Goal: Task Accomplishment & Management: Complete application form

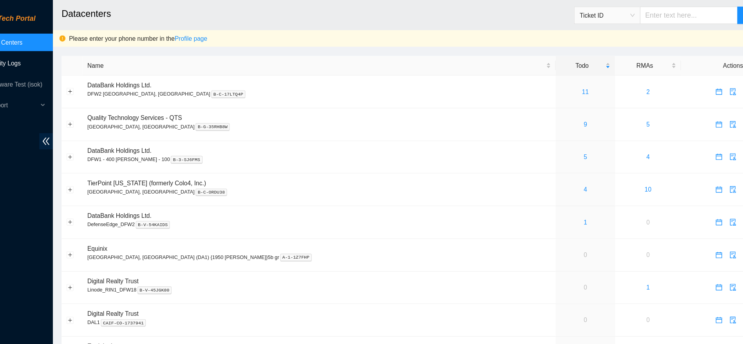
click at [50, 58] on link "Activity Logs" at bounding box center [34, 57] width 31 height 6
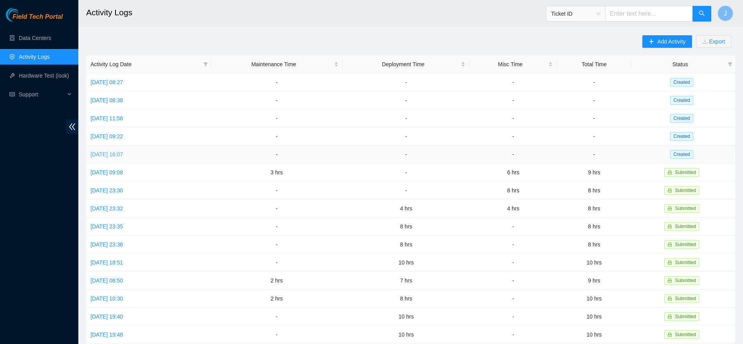
click at [123, 154] on link "[DATE] 16:07" at bounding box center [107, 154] width 33 height 6
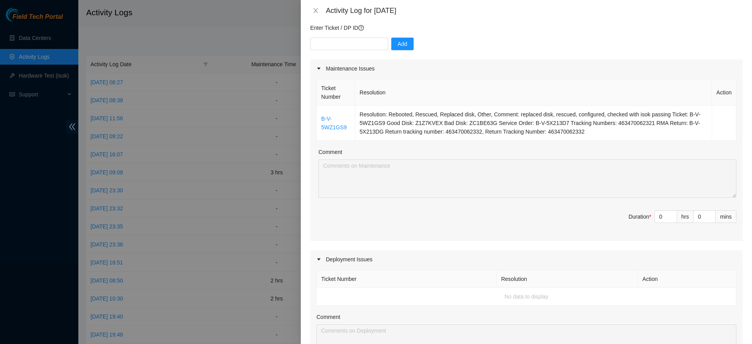
scroll to position [63, 0]
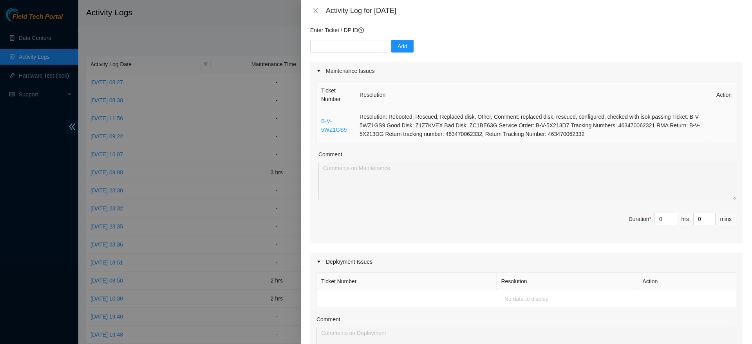
click at [341, 133] on td "B-V-5WZ1GS9" at bounding box center [336, 125] width 38 height 35
click at [338, 128] on link "B-V-5WZ1GS9" at bounding box center [333, 125] width 25 height 15
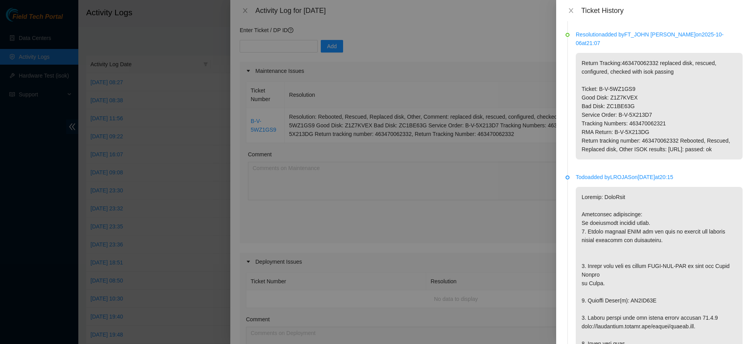
scroll to position [511, 0]
drag, startPoint x: 645, startPoint y: 152, endPoint x: 577, endPoint y: 56, distance: 117.5
click at [577, 56] on p "Return Tracking:463470062332 replaced disk, rescued, configured, checked with i…" at bounding box center [659, 105] width 167 height 107
copy p "Return Tracking:463470062332 replaced disk, rescued, configured, checked with i…"
click at [571, 6] on div "Ticket History" at bounding box center [654, 10] width 177 height 9
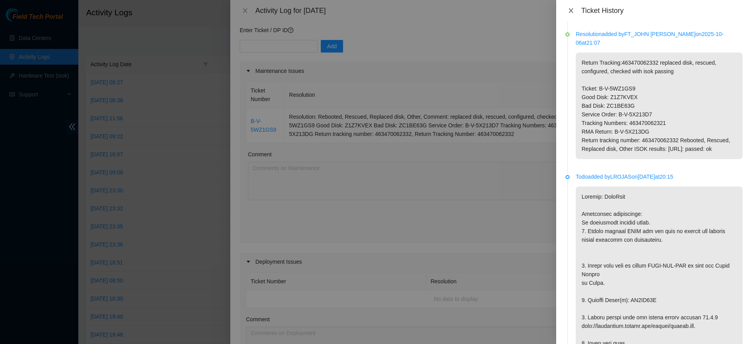
click at [572, 12] on icon "close" at bounding box center [571, 10] width 6 height 6
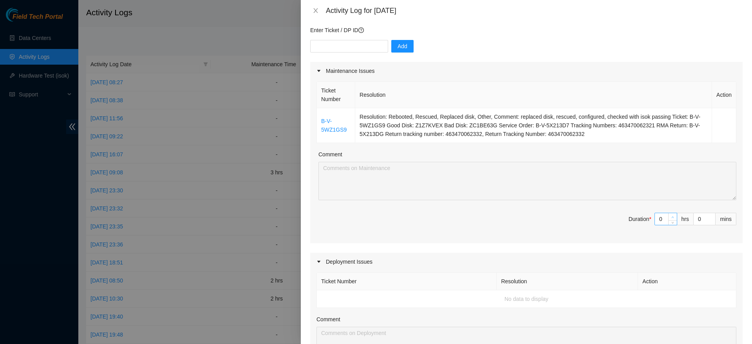
type input "1"
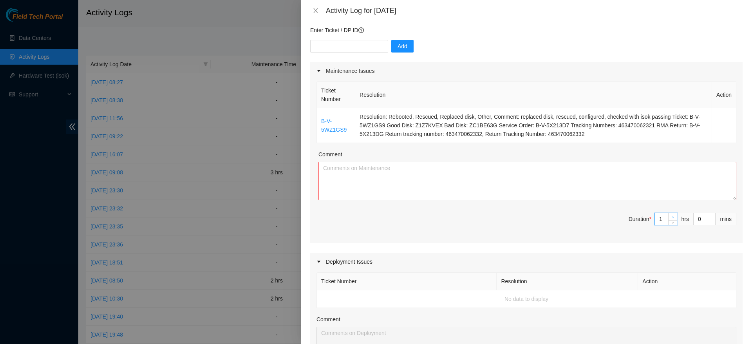
click at [668, 217] on span "Increase Value" at bounding box center [672, 216] width 9 height 7
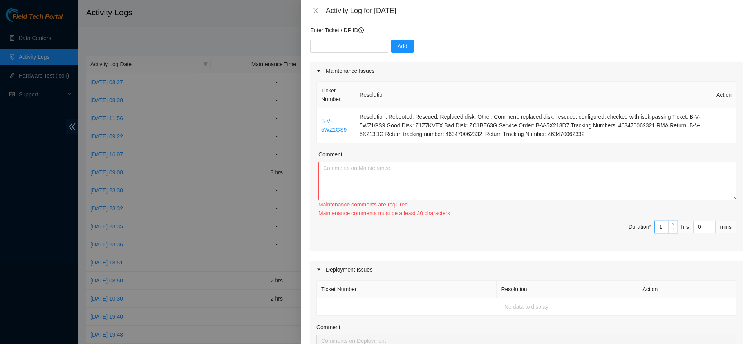
type input "2"
click at [672, 225] on icon "up" at bounding box center [673, 224] width 3 height 3
click at [612, 185] on textarea "Comment" at bounding box center [528, 181] width 418 height 38
paste textarea "Return Tracking:463470062332 replaced disk, rescued, configured, checked with i…"
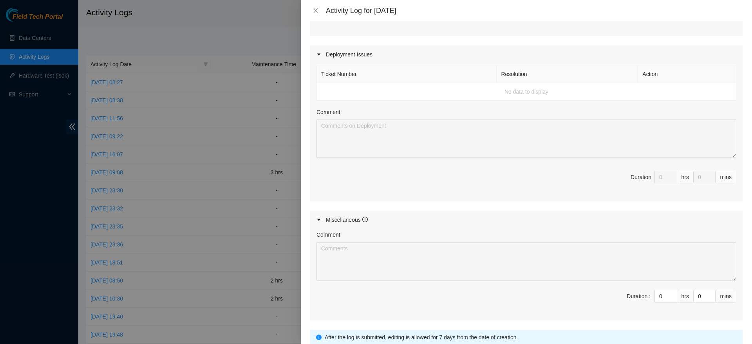
scroll to position [332, 0]
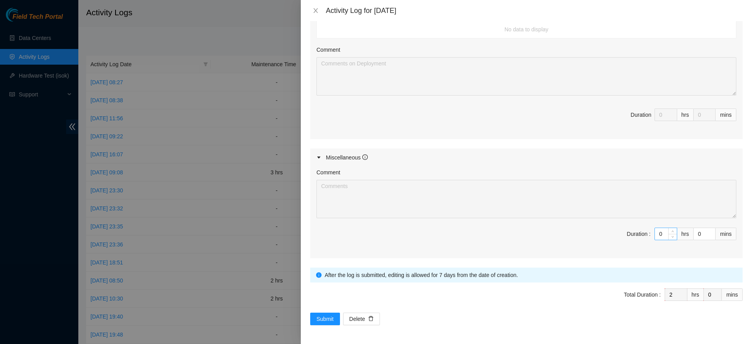
type textarea "Return Tracking:463470062332 replaced disk, rescued, configured, checked with i…"
click at [655, 236] on input "0" at bounding box center [666, 234] width 22 height 12
type input "\"
type input "7"
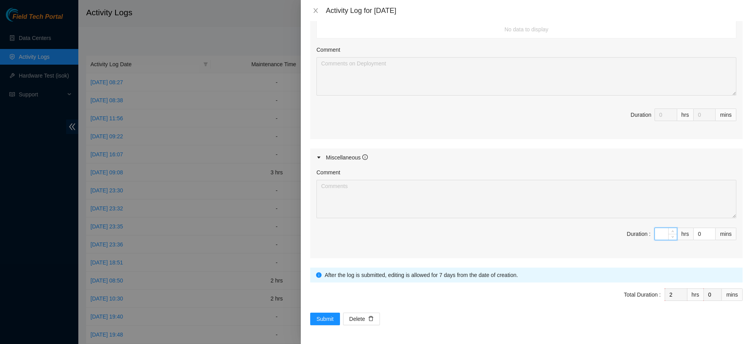
type input "9"
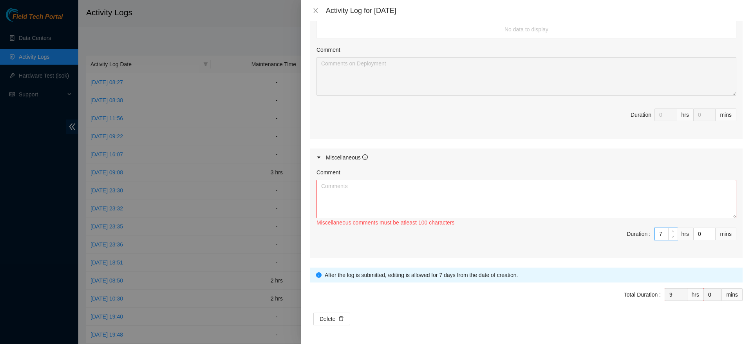
type input "7"
drag, startPoint x: 650, startPoint y: 222, endPoint x: 624, endPoint y: 205, distance: 30.6
click at [624, 205] on div "Miscellaneous comments must be atleast 100 characters" at bounding box center [527, 204] width 420 height 48
click at [624, 205] on textarea "Comment" at bounding box center [527, 199] width 420 height 38
paste textarea "created QTS console audit spreadsheet for racks (CC93-CC103),"
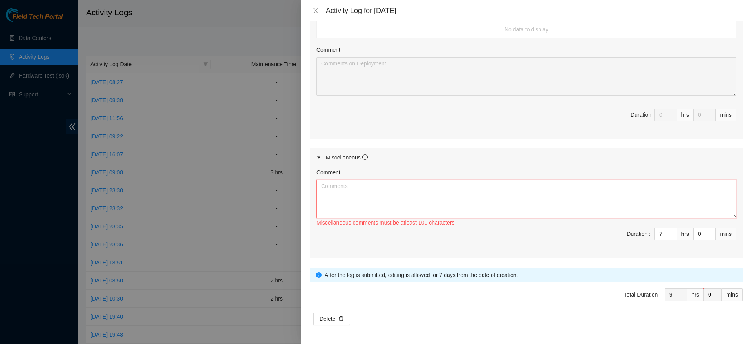
click at [409, 197] on textarea "Comment" at bounding box center [527, 199] width 420 height 38
click at [350, 187] on textarea "created QTS console audit spreadsheet for racks (CC93-CC103)," at bounding box center [527, 199] width 420 height 38
click at [492, 183] on textarea "continued console audit spreadsheet for racks (CC93-CC103)," at bounding box center [527, 199] width 420 height 38
click at [320, 190] on textarea "continued console audit spreadsheet for BX row, at QTS later in the day." at bounding box center [527, 199] width 420 height 38
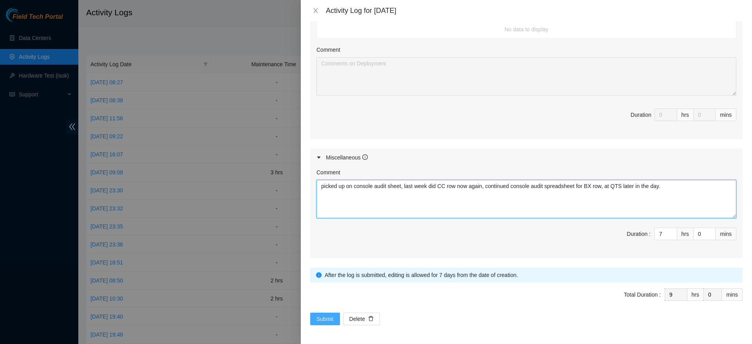
type textarea "picked up on console audit sheet, last week did CC row now again, continued con…"
click at [327, 323] on button "Submit" at bounding box center [325, 319] width 30 height 13
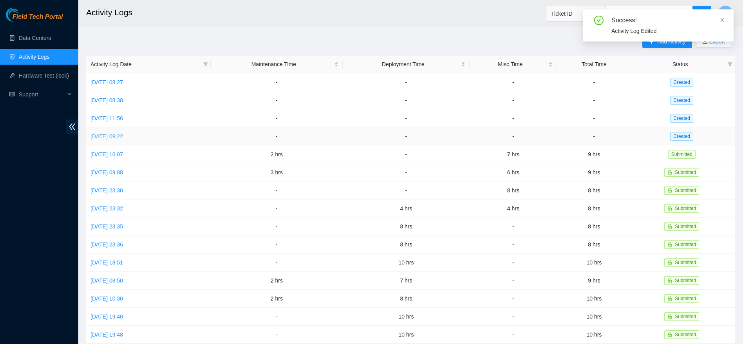
click at [123, 134] on link "[DATE] 09:22" at bounding box center [107, 136] width 33 height 6
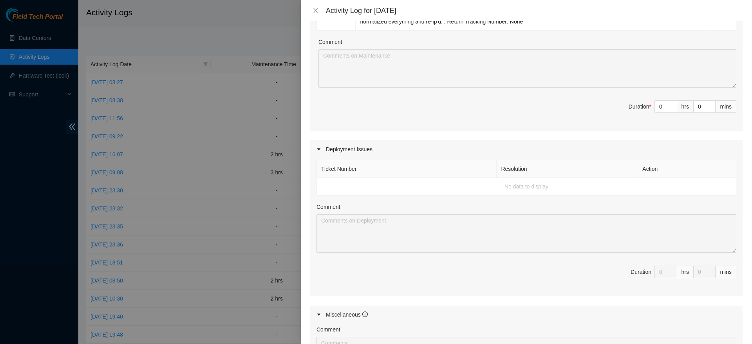
scroll to position [296, 0]
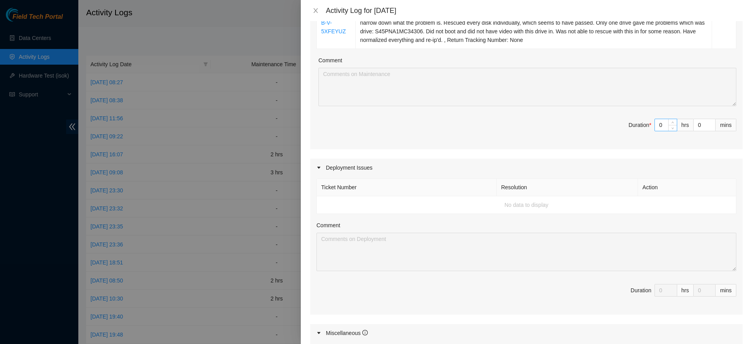
click at [656, 119] on input "0" at bounding box center [666, 125] width 22 height 12
type input "0"
type input "5"
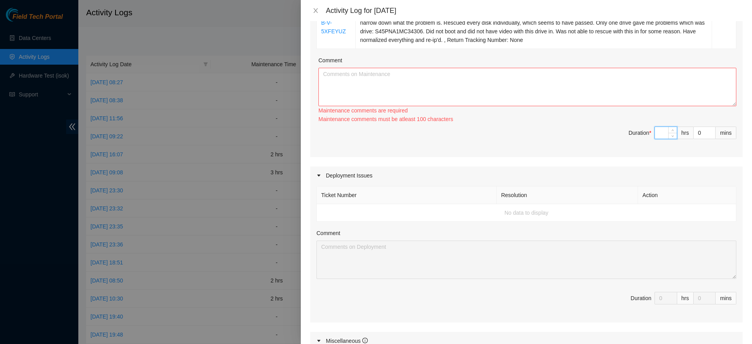
type input "0"
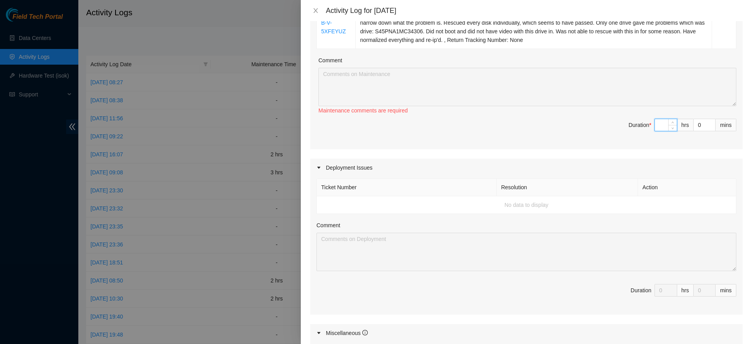
type input "5"
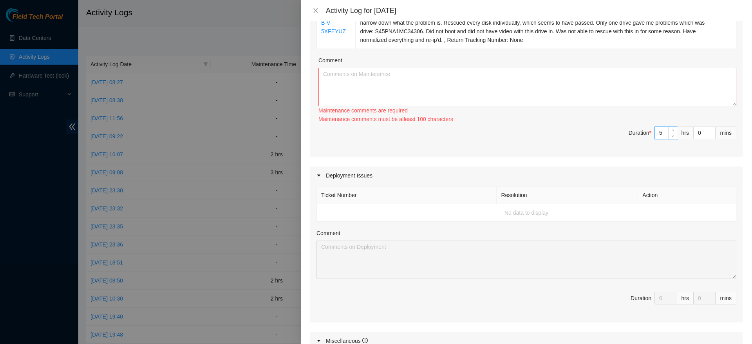
type input "5"
click at [646, 84] on textarea "Comment" at bounding box center [528, 87] width 418 height 38
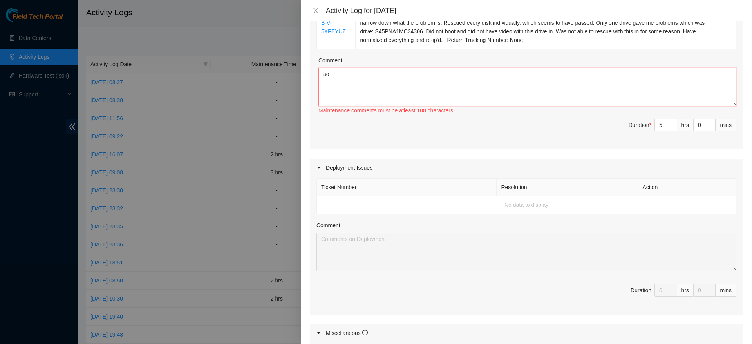
type textarea "a"
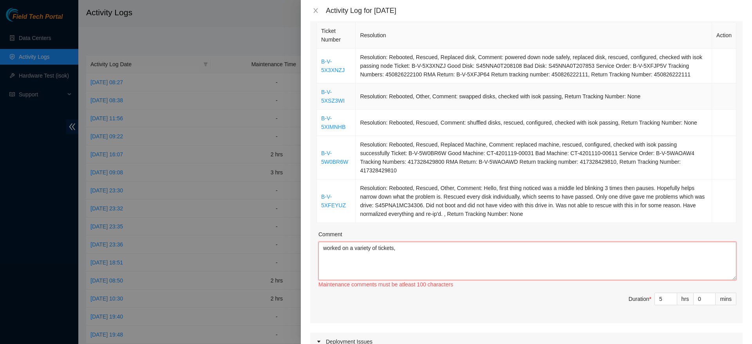
scroll to position [94, 0]
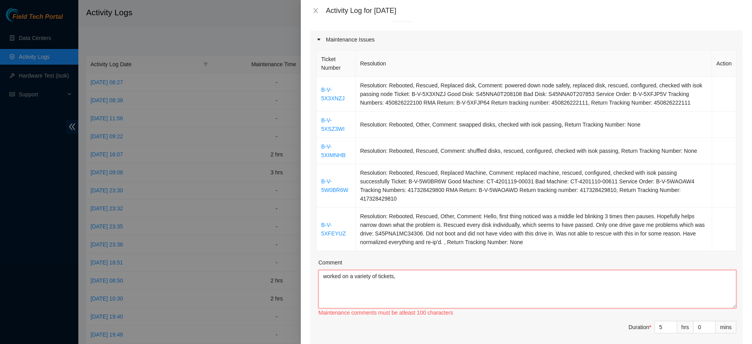
click at [518, 277] on textarea "worked on a variety of tickets," at bounding box center [528, 289] width 418 height 38
click at [570, 186] on td "Resolution: Rebooted, Rescued, Replaced Machine, Comment: replaced machine, res…" at bounding box center [534, 185] width 357 height 43
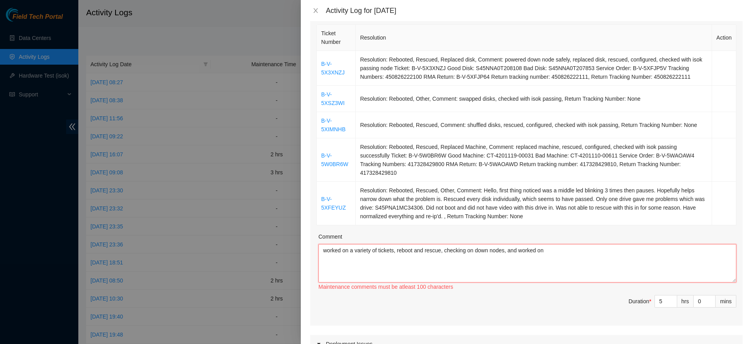
click at [572, 250] on textarea "worked on a variety of tickets, reboot and rescue, checking on down nodes, and …" at bounding box center [528, 263] width 418 height 38
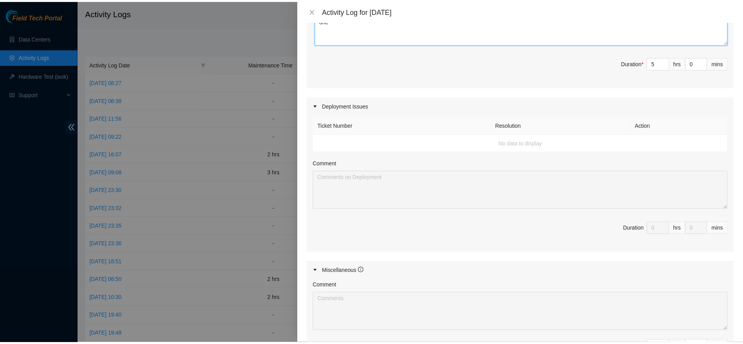
scroll to position [451, 0]
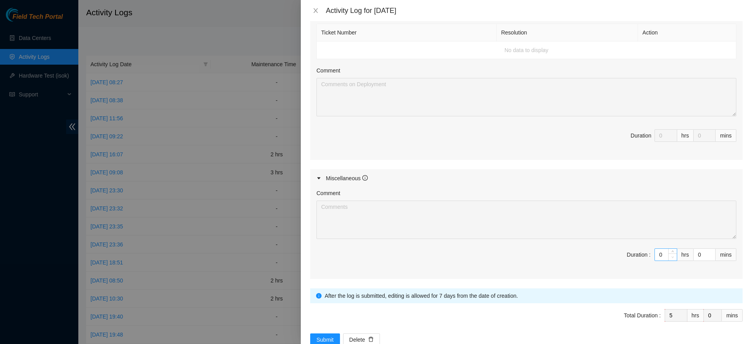
click at [668, 253] on span "Decrease Value" at bounding box center [672, 256] width 9 height 7
drag, startPoint x: 659, startPoint y: 247, endPoint x: 654, endPoint y: 246, distance: 5.5
click at [655, 248] on div "0" at bounding box center [666, 254] width 23 height 13
type textarea "worked on a variety of tickets, reboot and rescue, checking on down nodes, and …"
click at [655, 249] on input "0" at bounding box center [666, 255] width 22 height 12
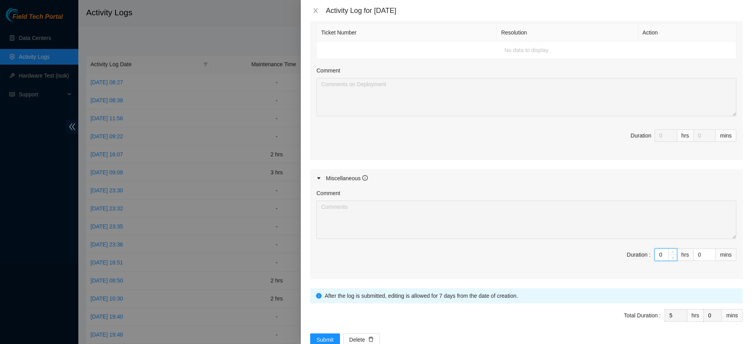
click at [655, 249] on input "0" at bounding box center [666, 255] width 22 height 12
type input "3"
type input "8"
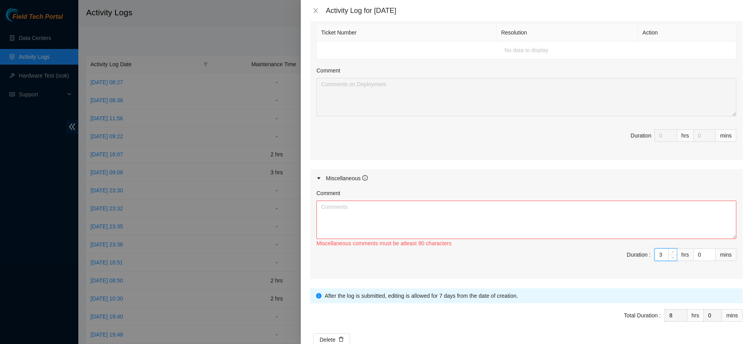
type input "3"
click at [655, 218] on textarea "Comment" at bounding box center [527, 220] width 420 height 38
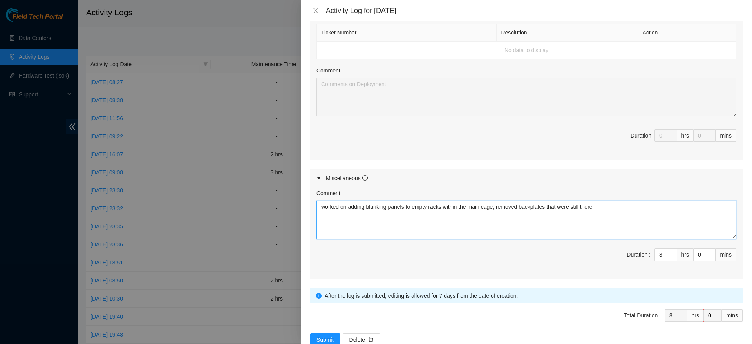
click at [579, 201] on textarea "worked on adding blanking panels to empty racks within the main cage, removed b…" at bounding box center [527, 220] width 420 height 38
type textarea "worked on adding blanking panels to empty racks within the main cage, removed b…"
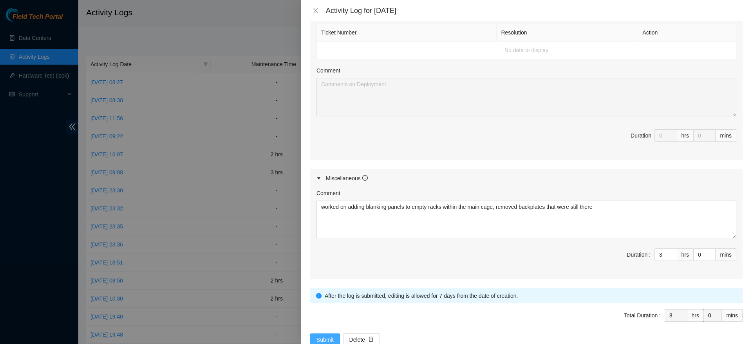
click at [326, 335] on span "Submit" at bounding box center [325, 339] width 17 height 9
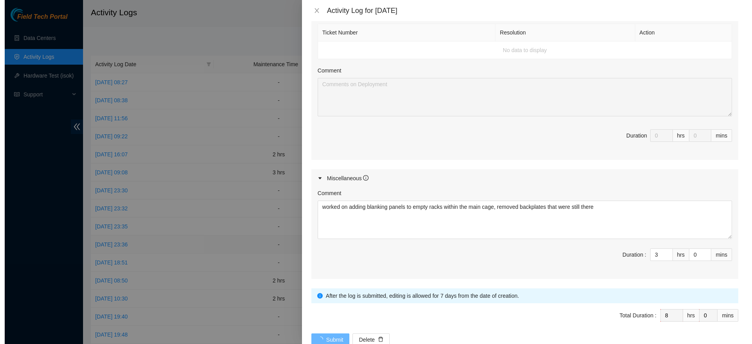
scroll to position [0, 0]
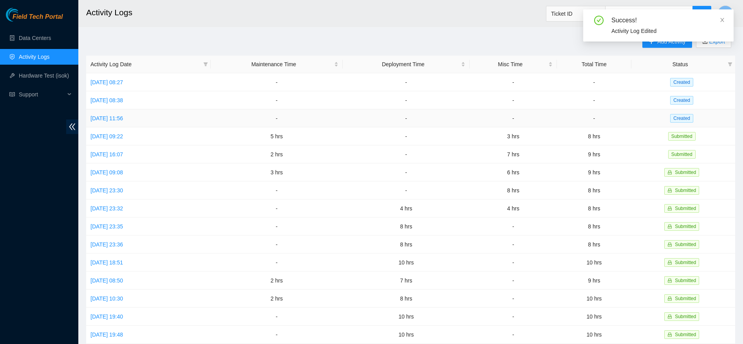
click at [106, 112] on td "[DATE] 11:56" at bounding box center [148, 118] width 125 height 18
click at [122, 115] on link "[DATE] 11:56" at bounding box center [107, 118] width 33 height 6
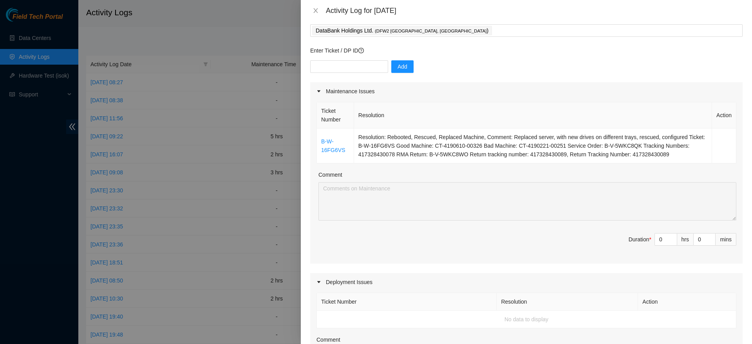
scroll to position [43, 0]
click at [655, 237] on input "0" at bounding box center [666, 239] width 22 height 12
type input "2"
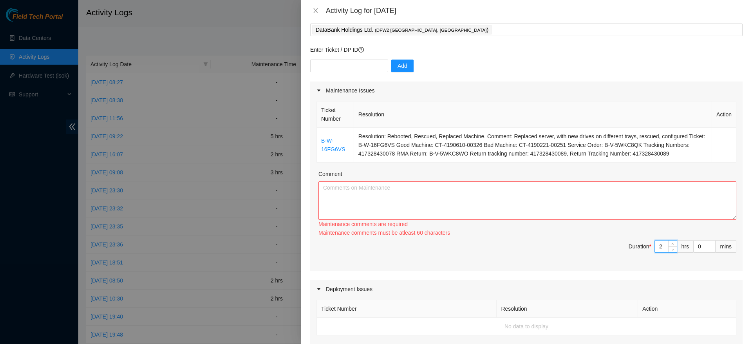
scroll to position [340, 0]
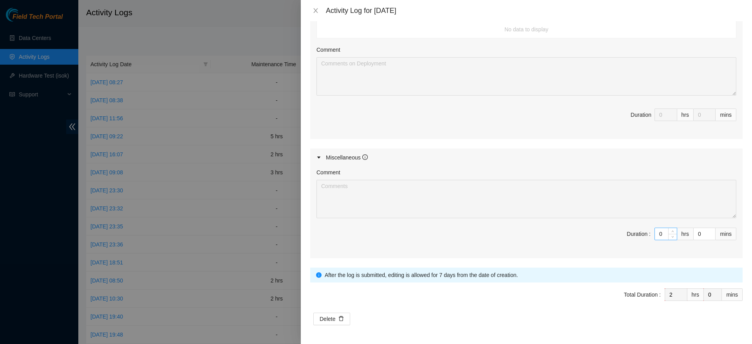
type input "2"
click at [655, 229] on input "0" at bounding box center [666, 234] width 22 height 12
type input "4"
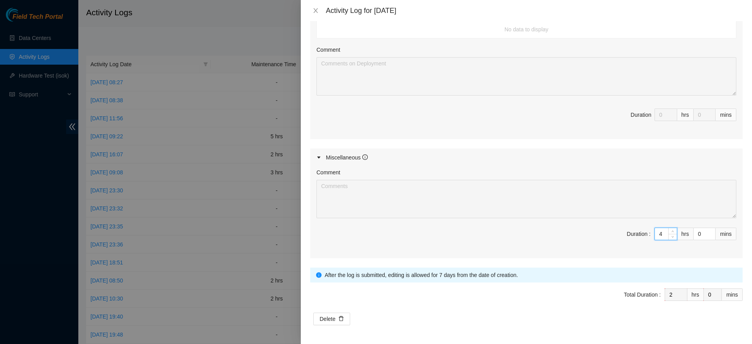
type input "6"
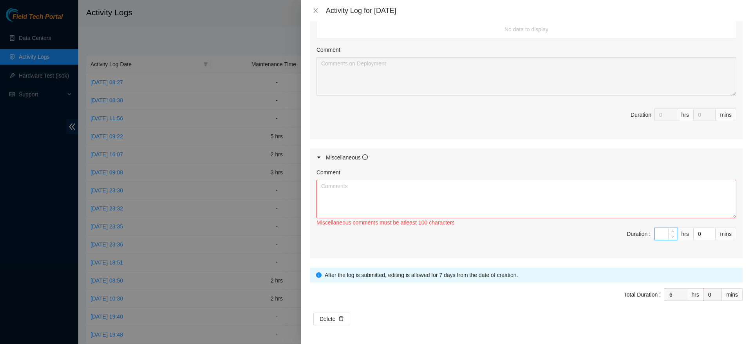
type input "5"
type input "7"
click at [655, 234] on input "5" at bounding box center [666, 234] width 22 height 12
type input "6"
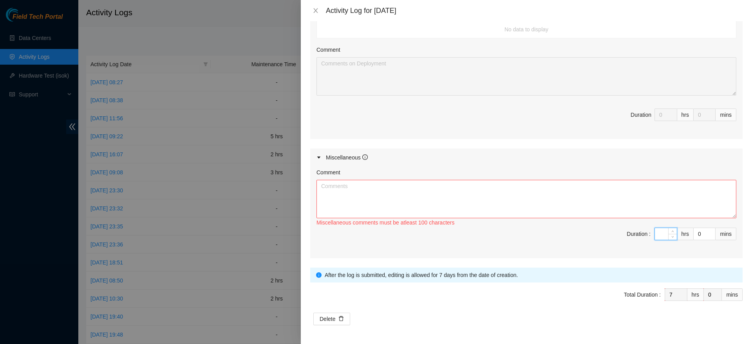
type input "8"
type input "6"
click at [635, 196] on textarea "Comment" at bounding box center [527, 199] width 420 height 38
paste textarea "worked on adding blanking panels to empty racks within the main cage, removed b…"
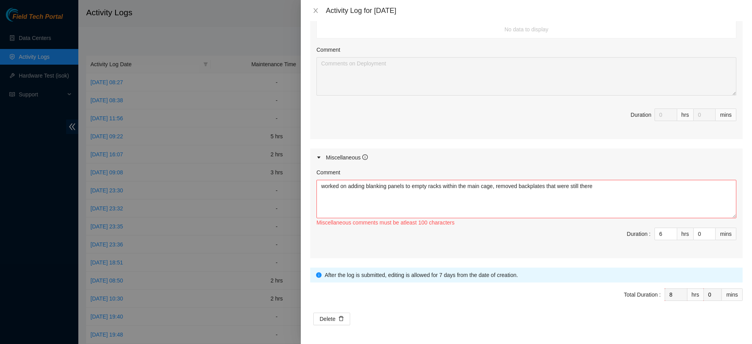
click at [427, 118] on span "Duration 0 hrs 0 mins" at bounding box center [527, 120] width 420 height 22
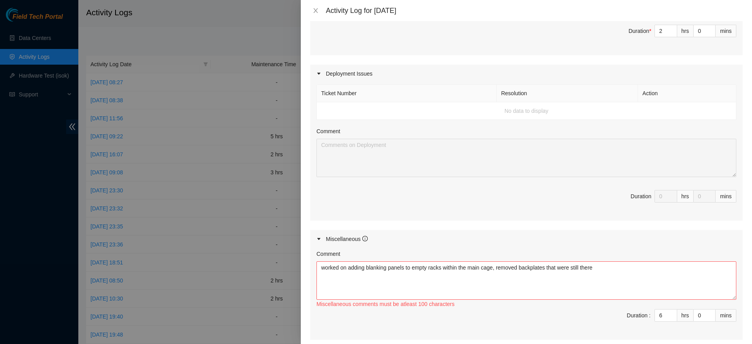
scroll to position [258, 0]
click at [603, 268] on textarea "worked on adding blanking panels to empty racks within the main cage, removed b…" at bounding box center [527, 281] width 420 height 38
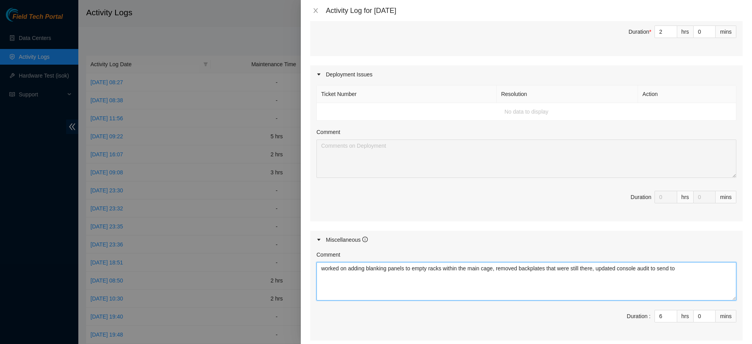
click at [703, 273] on textarea "worked on adding blanking panels to empty racks within the main cage, removed b…" at bounding box center [527, 281] width 420 height 38
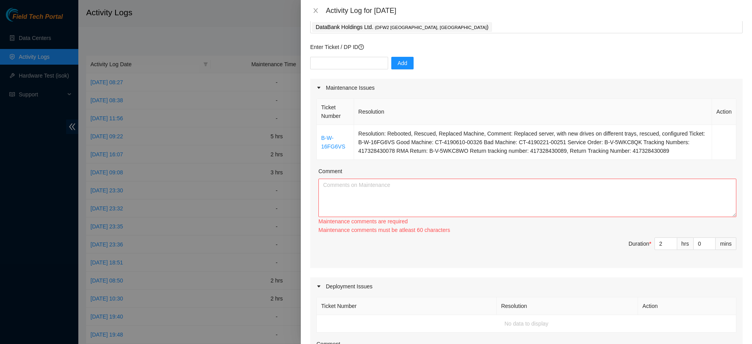
scroll to position [45, 0]
type textarea "worked on adding blanking panels to empty racks within the main cage, removed b…"
click at [483, 195] on textarea "Comment" at bounding box center [528, 198] width 418 height 38
click at [333, 141] on link "B-W-16FG6VS" at bounding box center [333, 143] width 24 height 15
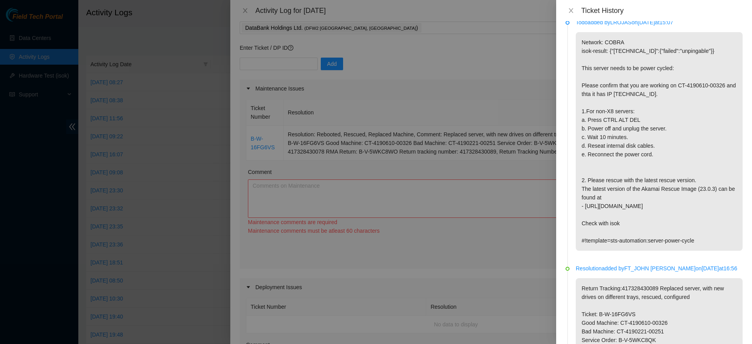
scroll to position [0, 0]
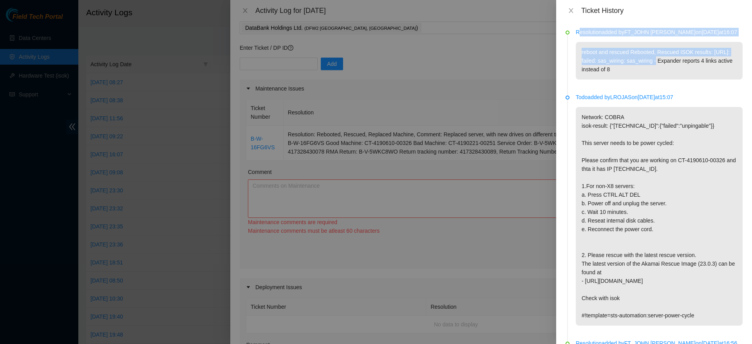
drag, startPoint x: 672, startPoint y: 63, endPoint x: 580, endPoint y: 36, distance: 96.4
click at [580, 36] on div "Resolution added by FT_JOHN [PERSON_NAME] on [DATE] 16:07 reboot and rescued Re…" at bounding box center [659, 54] width 167 height 52
drag, startPoint x: 665, startPoint y: 71, endPoint x: 572, endPoint y: 40, distance: 98.4
click at [572, 40] on li "Resolution added by FT_JOHN [PERSON_NAME] on [DATE] 16:07 reboot and rescued Re…" at bounding box center [654, 63] width 177 height 65
copy p "reboot and rescued Rebooted, Rescued ISOK results: [URL]: failed: sas_wiring: s…"
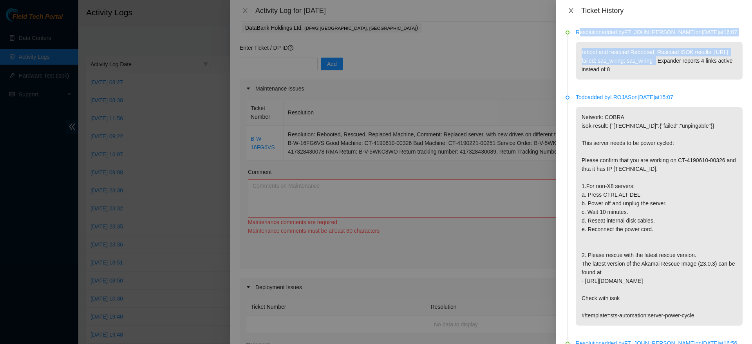
click at [569, 13] on icon "close" at bounding box center [571, 10] width 6 height 6
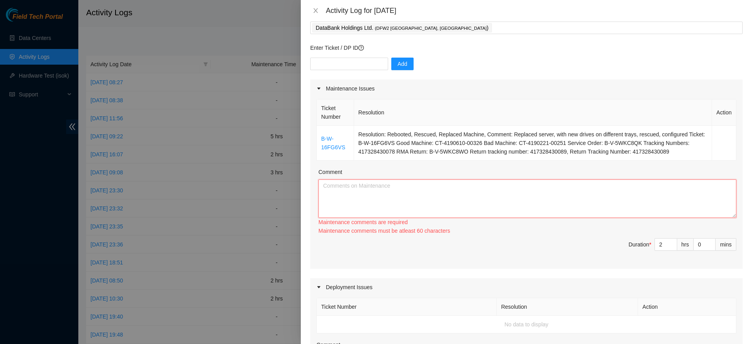
click at [496, 182] on textarea "Comment" at bounding box center [528, 198] width 418 height 38
paste textarea "reboot and rescued Rebooted, Rescued ISOK results: [URL]: failed: sas_wiring: s…"
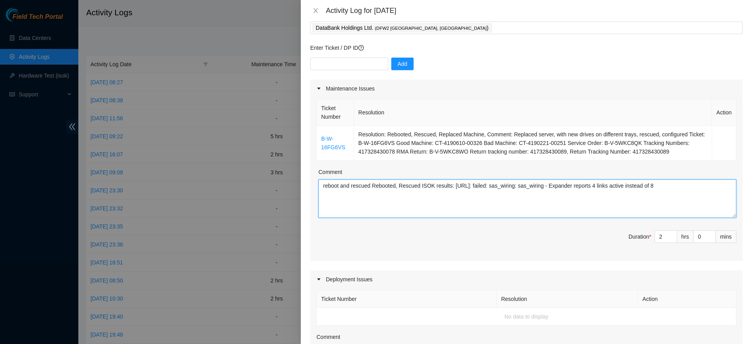
scroll to position [332, 0]
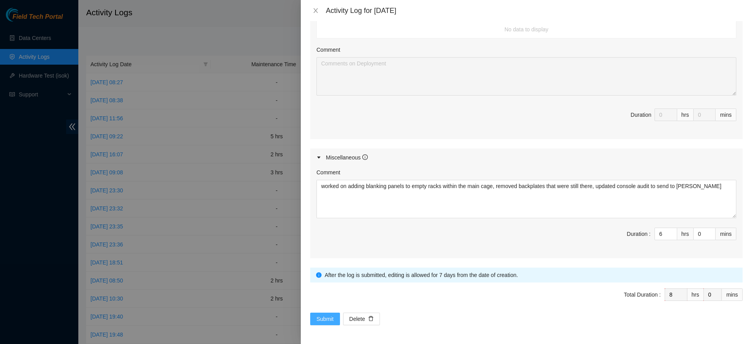
type textarea "reboot and rescued Rebooted, Rescued ISOK results: [URL]: failed: sas_wiring: s…"
click at [327, 321] on span "Submit" at bounding box center [325, 319] width 17 height 9
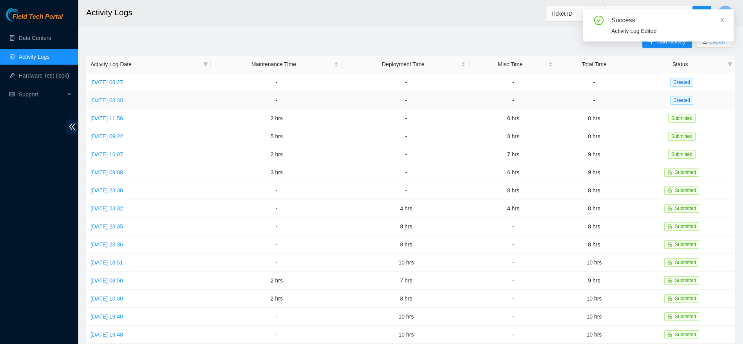
click at [123, 98] on link "[DATE] 08:38" at bounding box center [107, 100] width 33 height 6
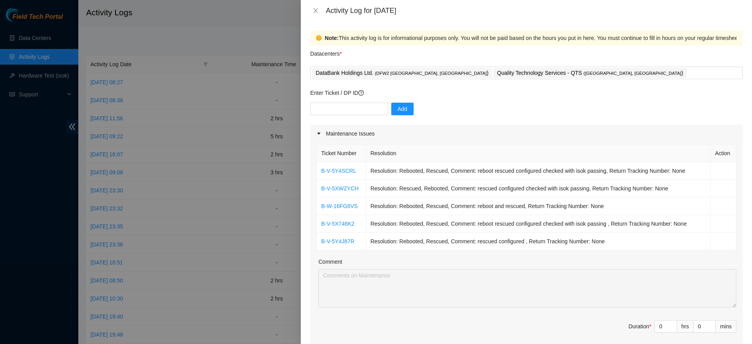
scroll to position [55, 0]
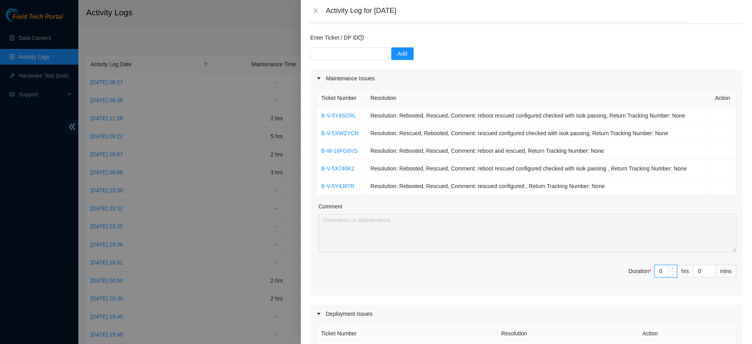
click at [656, 271] on input "0" at bounding box center [666, 271] width 22 height 12
type input "5"
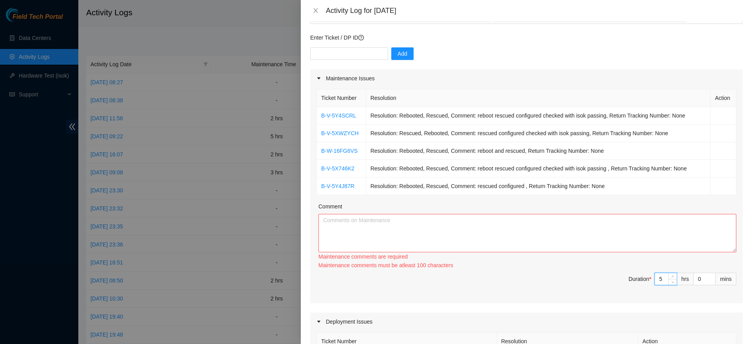
type input "5"
click at [598, 228] on textarea "Comment" at bounding box center [528, 233] width 418 height 38
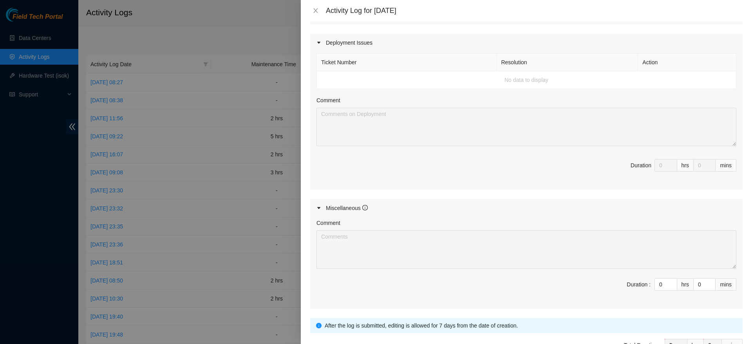
scroll to position [377, 0]
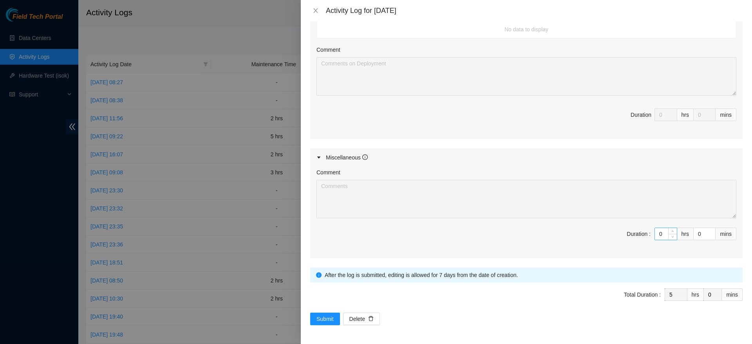
type textarea "worked on a variety of reboot and rescue tickets , some of these were down and …"
click at [657, 236] on input "0" at bounding box center [666, 234] width 22 height 12
type input "4"
type input "9"
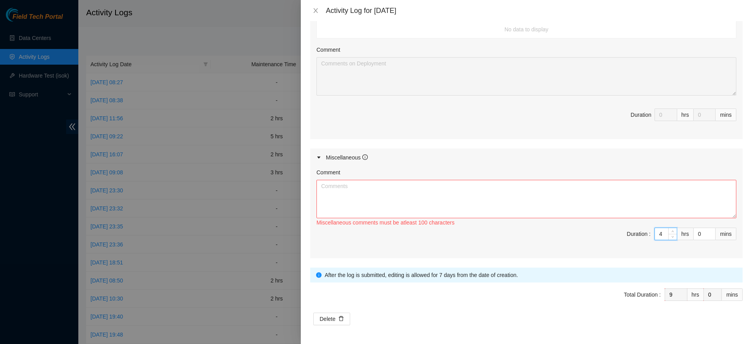
type input "4"
click at [634, 194] on textarea "Comment" at bounding box center [527, 199] width 420 height 38
paste textarea "and help measure rack distances"
click at [419, 193] on textarea "and help measure rack distances" at bounding box center [527, 199] width 420 height 38
click at [317, 185] on textarea "and help measure rack distances" at bounding box center [527, 199] width 420 height 38
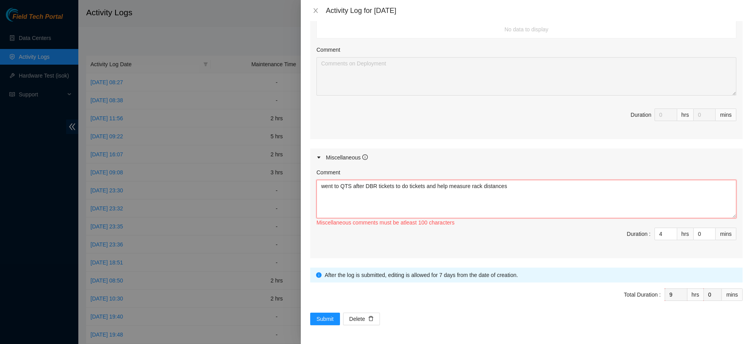
click at [437, 186] on textarea "went to QTS after DBR tickets to do tickets and help measure rack distances" at bounding box center [527, 199] width 420 height 38
click at [483, 186] on textarea "went to QTS after DBR tickets to do tickets and assist with the help measure ra…" at bounding box center [527, 199] width 420 height 38
click at [510, 185] on textarea "went to QTS after DBR tickets to do tickets and assist with the help of measure…" at bounding box center [527, 199] width 420 height 38
click at [585, 185] on textarea "went to QTS after DBR tickets to do tickets and assist with the help of measuri…" at bounding box center [527, 199] width 420 height 38
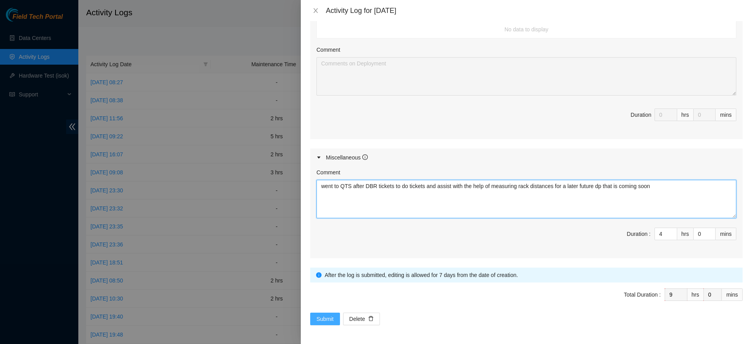
type textarea "went to QTS after DBR tickets to do tickets and assist with the help of measuri…"
click at [320, 315] on span "Submit" at bounding box center [325, 319] width 17 height 9
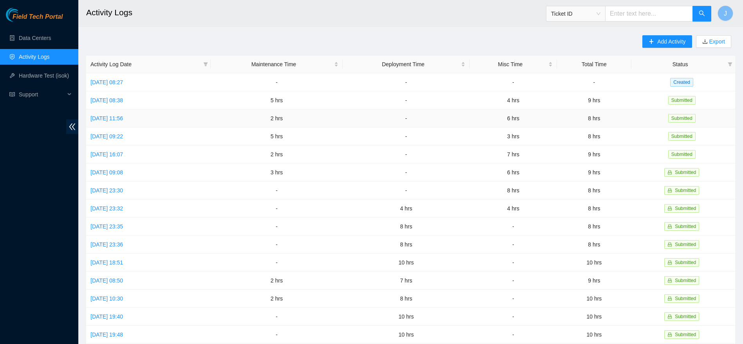
click at [327, 114] on td "2 hrs" at bounding box center [277, 118] width 132 height 18
click at [112, 80] on link "[DATE] 08:27" at bounding box center [107, 82] width 33 height 6
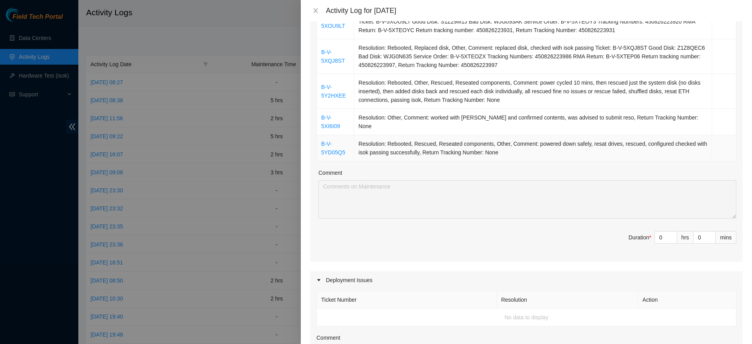
scroll to position [168, 0]
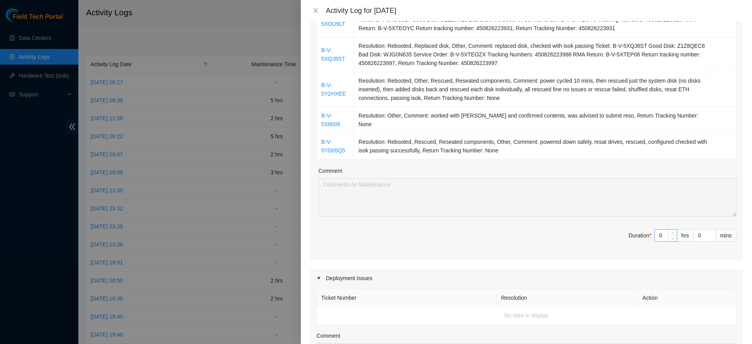
click at [655, 232] on input "0" at bounding box center [666, 236] width 22 height 12
type input "5"
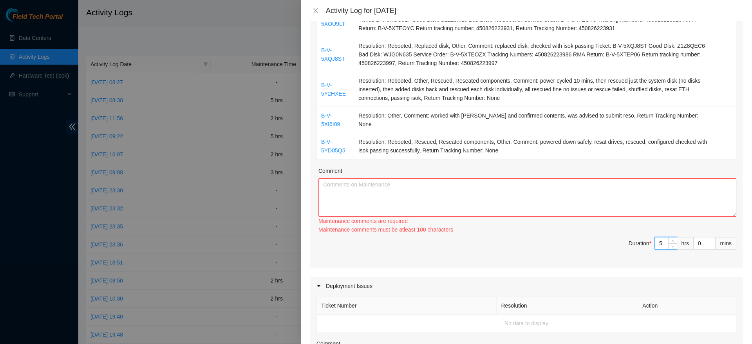
scroll to position [462, 0]
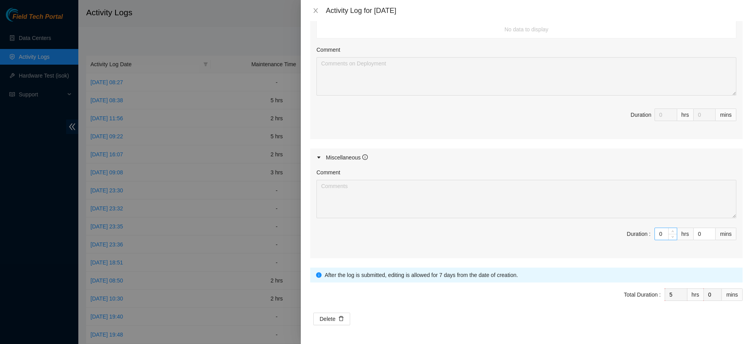
type input "5"
click at [656, 235] on input "0" at bounding box center [666, 234] width 22 height 12
type input "3"
type input "8"
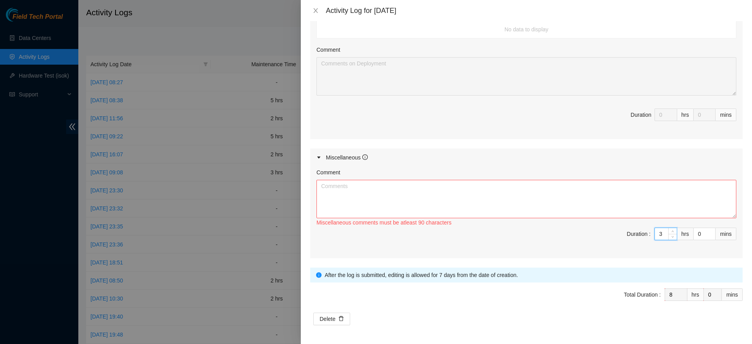
type input "3"
click at [644, 205] on textarea "Comment" at bounding box center [527, 199] width 420 height 38
paste textarea "measure rack fiber distances for the 256+ fiber links we had tickets DP for [PE…"
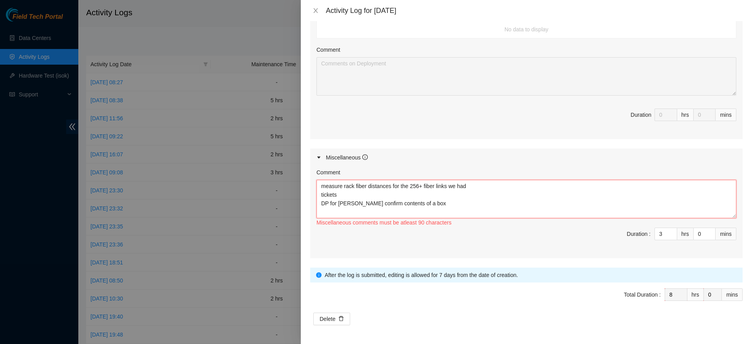
click at [317, 196] on textarea "measure rack fiber distances for the 256+ fiber links we had tickets DP for [PE…" at bounding box center [527, 199] width 420 height 38
click at [319, 196] on textarea "measure rack fiber distances for the 256+ fiber links we had tickets DP for [PE…" at bounding box center [527, 199] width 420 height 38
click at [514, 188] on textarea "measure rack fiber distances for the 256+ fiber links we had tickets DP for [PE…" at bounding box center [527, 199] width 420 height 38
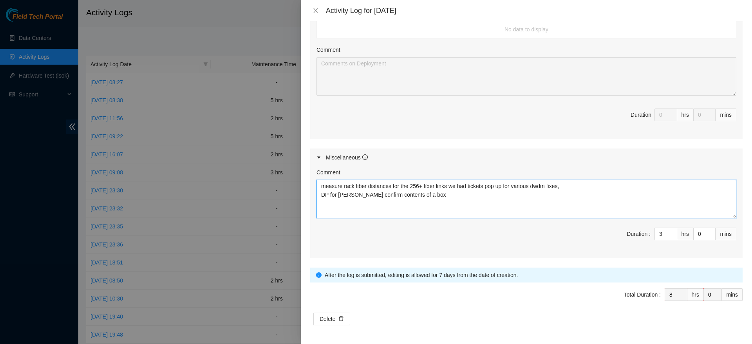
click at [319, 194] on textarea "measure rack fiber distances for the 256+ fiber links we had tickets pop up for…" at bounding box center [527, 199] width 420 height 38
click at [369, 194] on textarea "measure rack fiber distances for the 256+ fiber links we had tickets pop up for…" at bounding box center [527, 199] width 420 height 38
click at [507, 192] on textarea "measure rack fiber distances for the 256+ fiber links we had tickets pop up for…" at bounding box center [527, 199] width 420 height 38
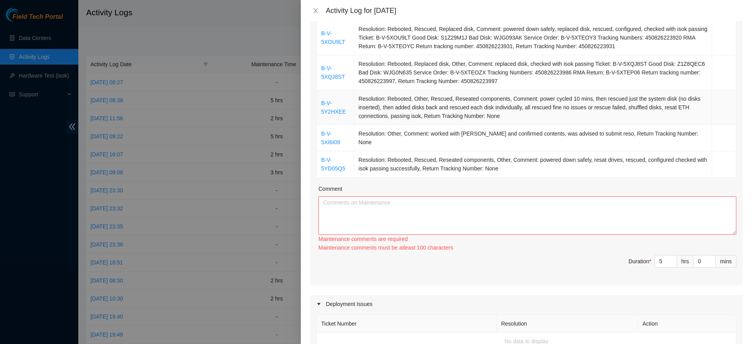
scroll to position [152, 0]
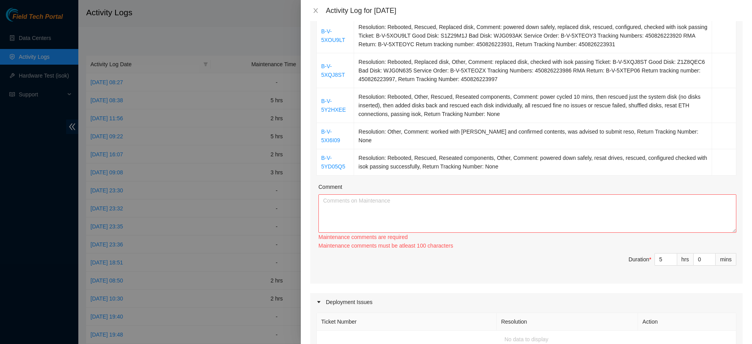
type textarea "measure rack fiber distances for the 256+ fiber links we had tickets pop up for…"
click at [473, 214] on textarea "Comment" at bounding box center [528, 213] width 418 height 38
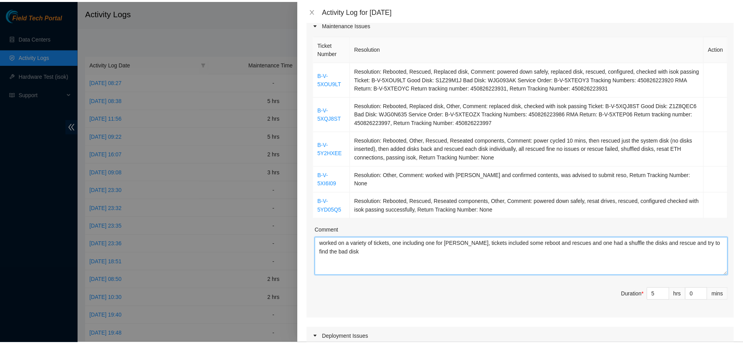
scroll to position [454, 0]
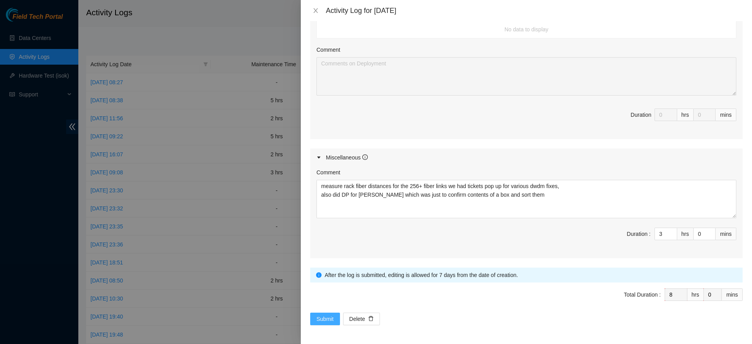
type textarea "worked on a variety of tickets, one including one for [PERSON_NAME], tickets in…"
click at [331, 315] on span "Submit" at bounding box center [325, 319] width 17 height 9
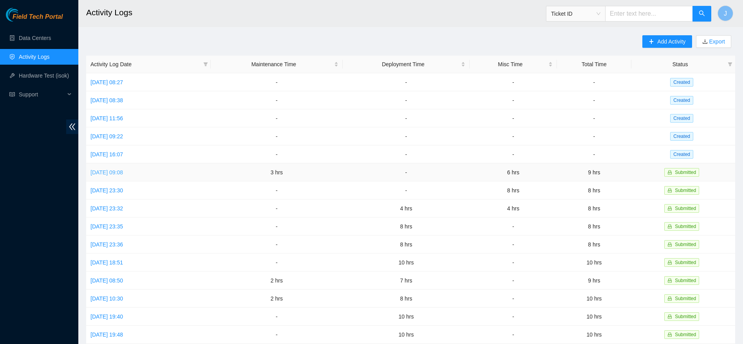
click at [122, 169] on link "[DATE] 09:08" at bounding box center [107, 172] width 33 height 6
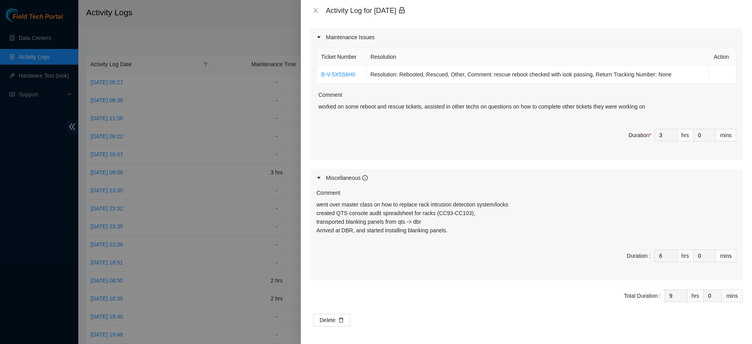
scroll to position [96, 0]
drag, startPoint x: 315, startPoint y: 213, endPoint x: 471, endPoint y: 214, distance: 156.7
click at [471, 214] on div "Comment went over master class on how to replace rack intrusion detection syste…" at bounding box center [526, 233] width 433 height 93
copy p "created QTS console audit spreadsheet for racks (CC93-CC103),"
